Goal: Information Seeking & Learning: Learn about a topic

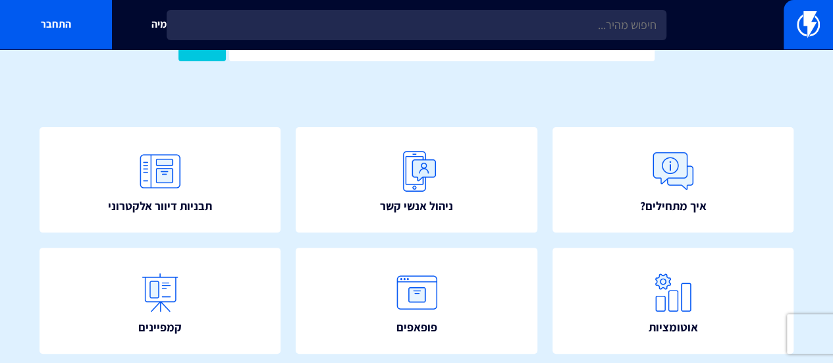
scroll to position [28, 0]
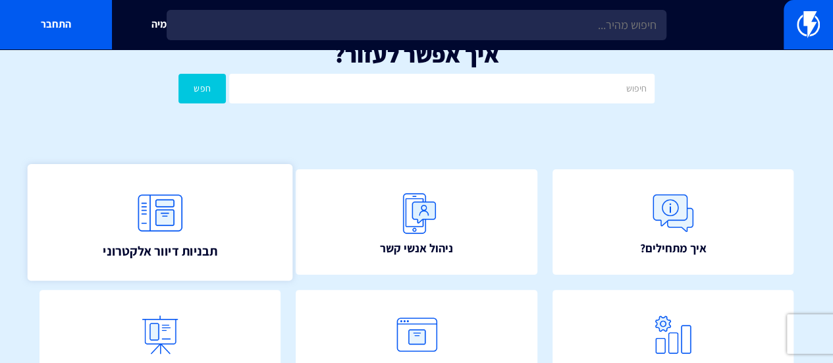
click at [161, 221] on img at bounding box center [160, 213] width 58 height 58
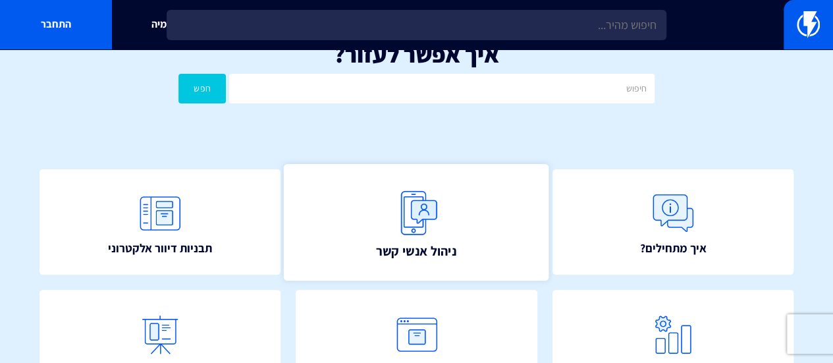
click at [413, 217] on img at bounding box center [417, 213] width 58 height 58
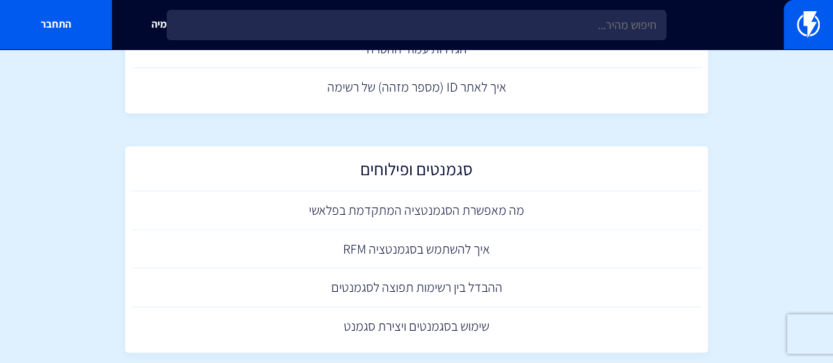
scroll to position [746, 0]
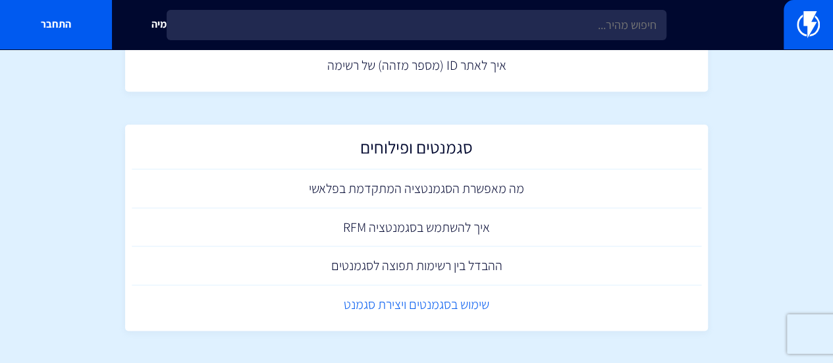
click at [388, 302] on link "שימוש בסגמנטים ויצירת סגמנט" at bounding box center [417, 304] width 570 height 39
